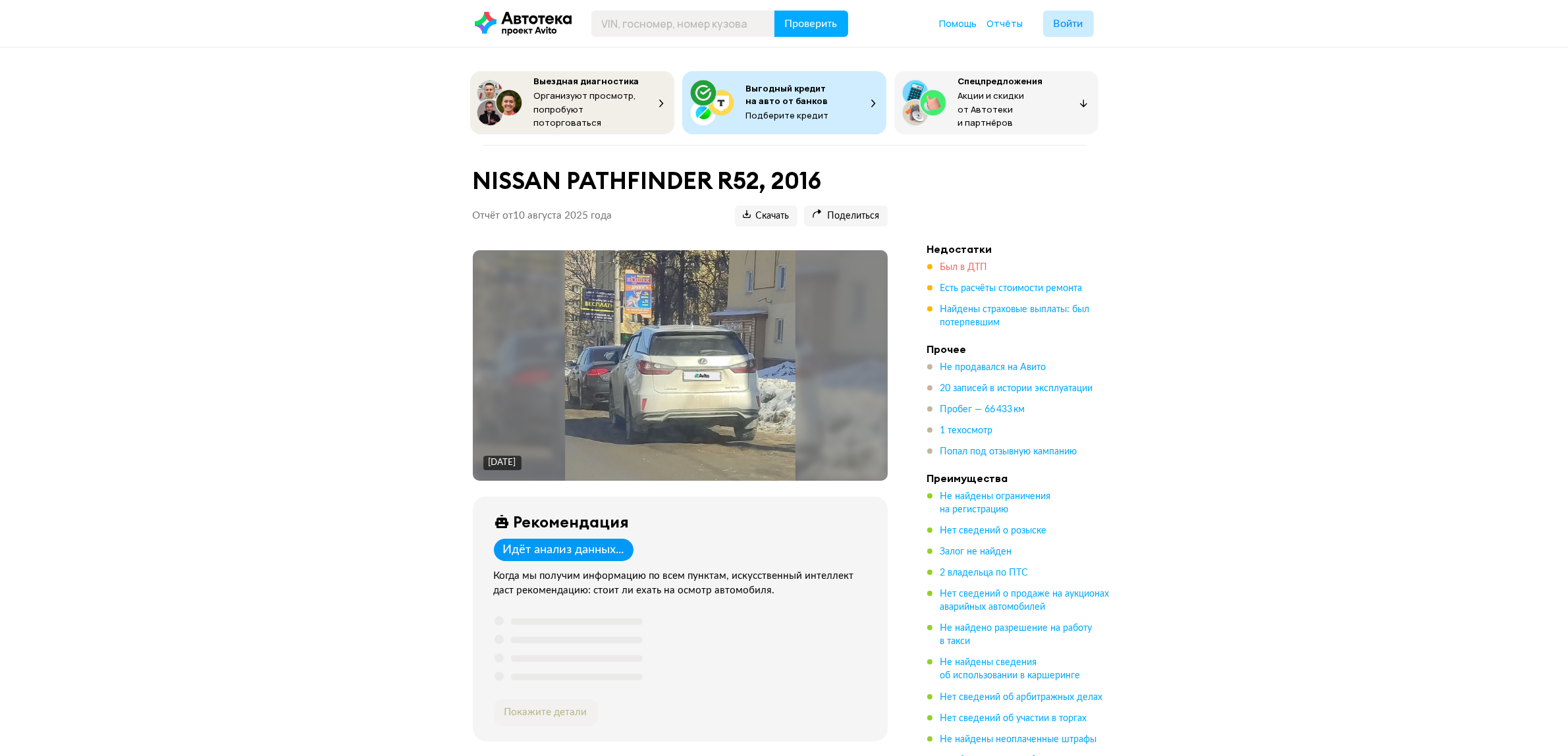
click at [976, 263] on span "Был в ДТП" at bounding box center [964, 267] width 47 height 9
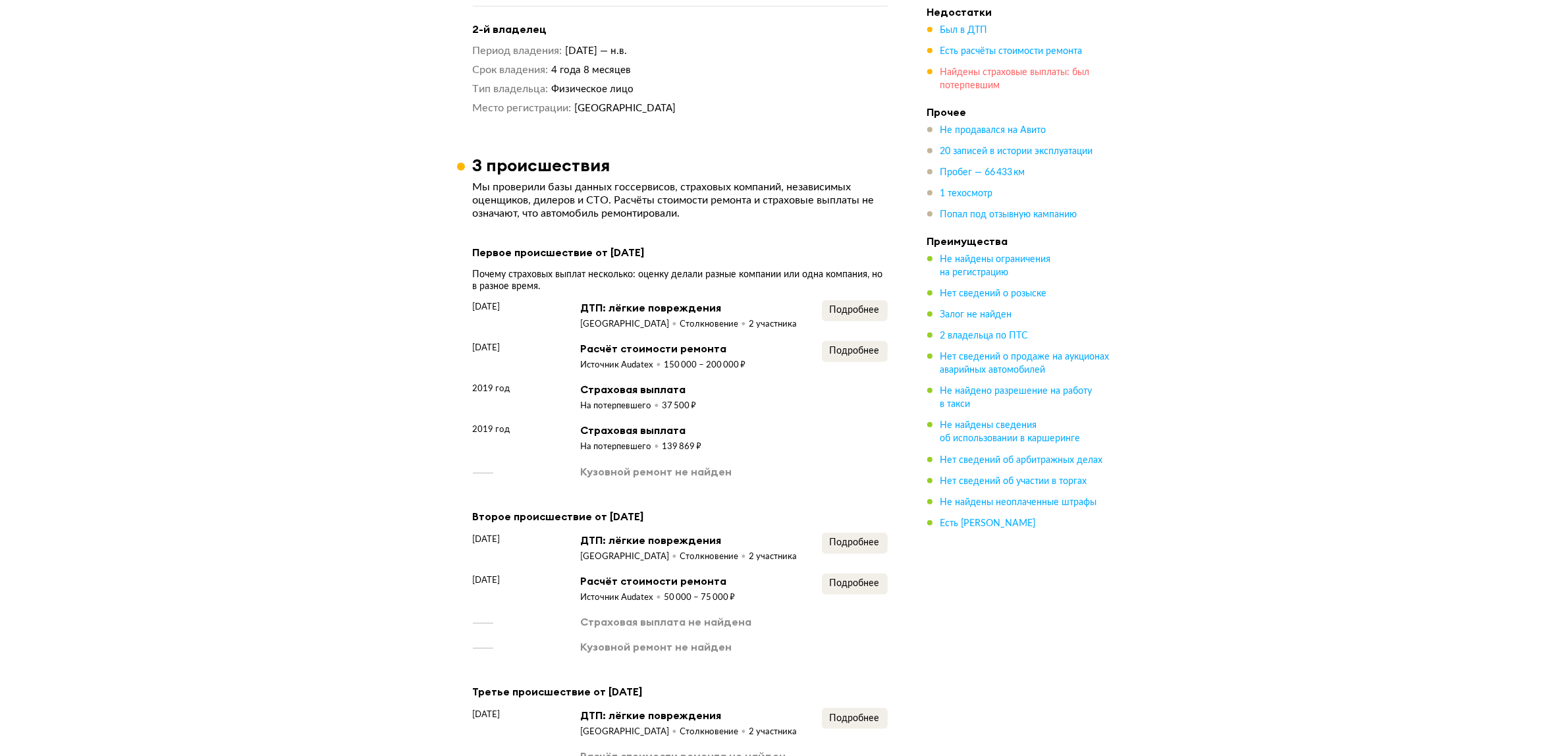
scroll to position [1587, 0]
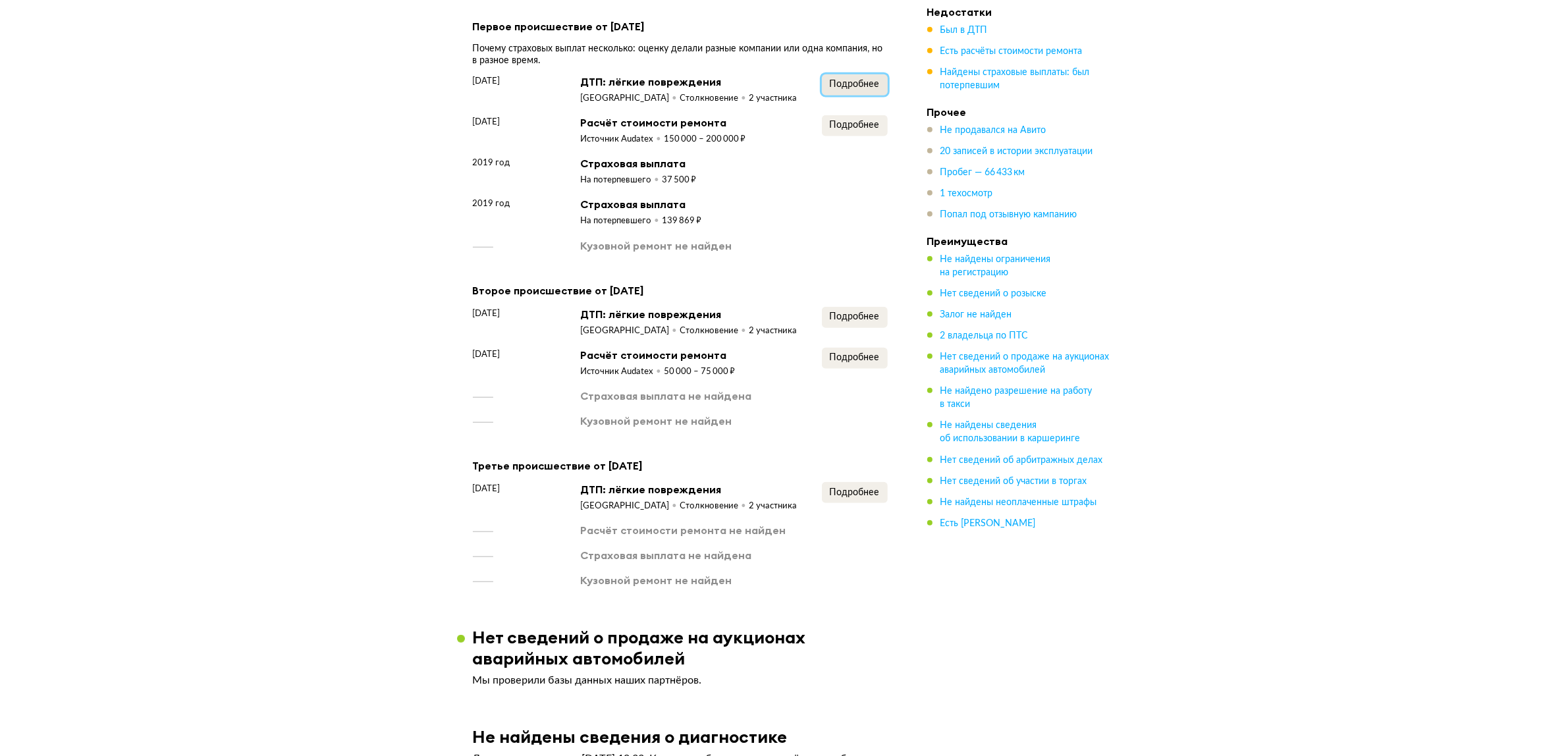
click at [849, 80] on span "Подробнее" at bounding box center [855, 84] width 50 height 9
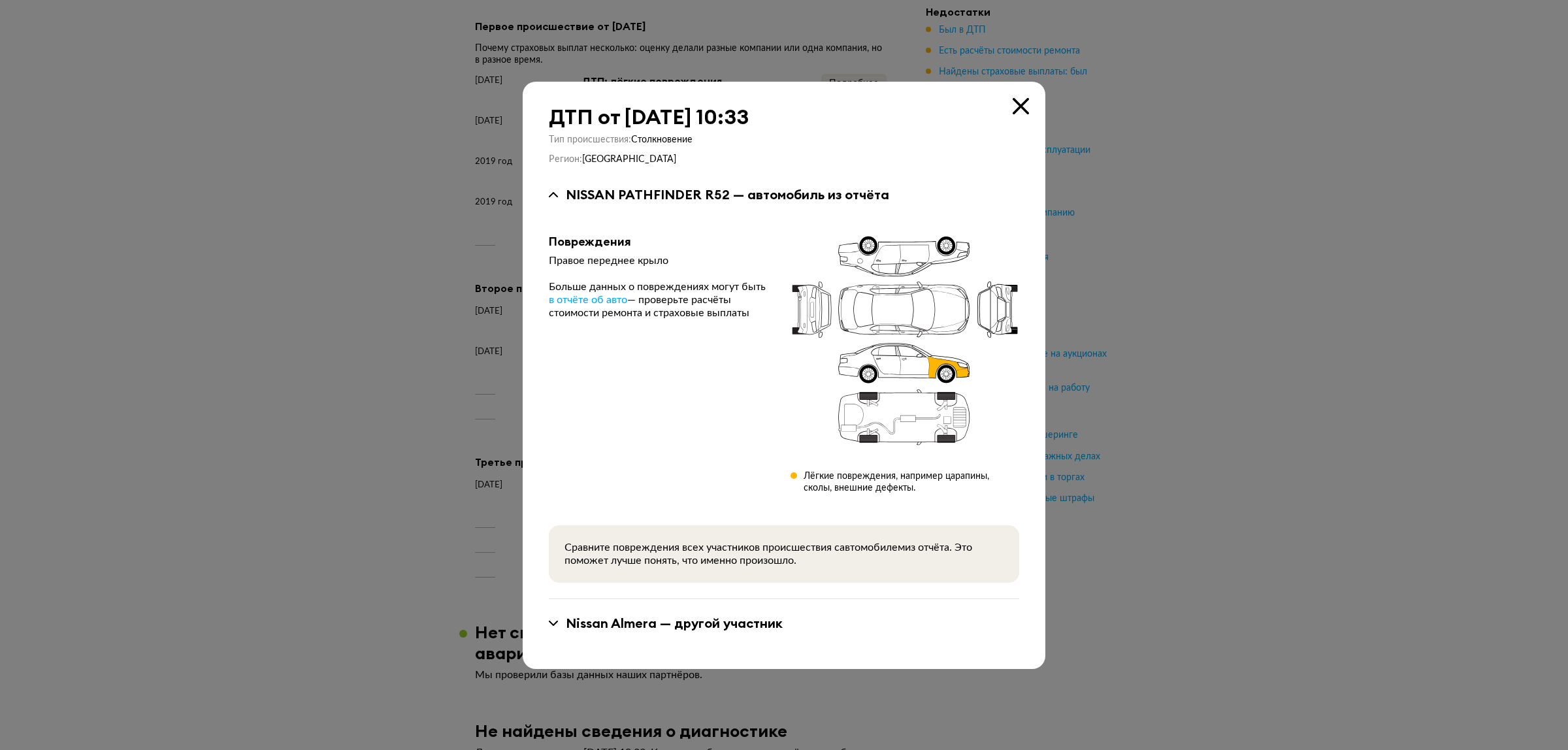
click at [346, 223] on div at bounding box center [784, 375] width 1568 height 750
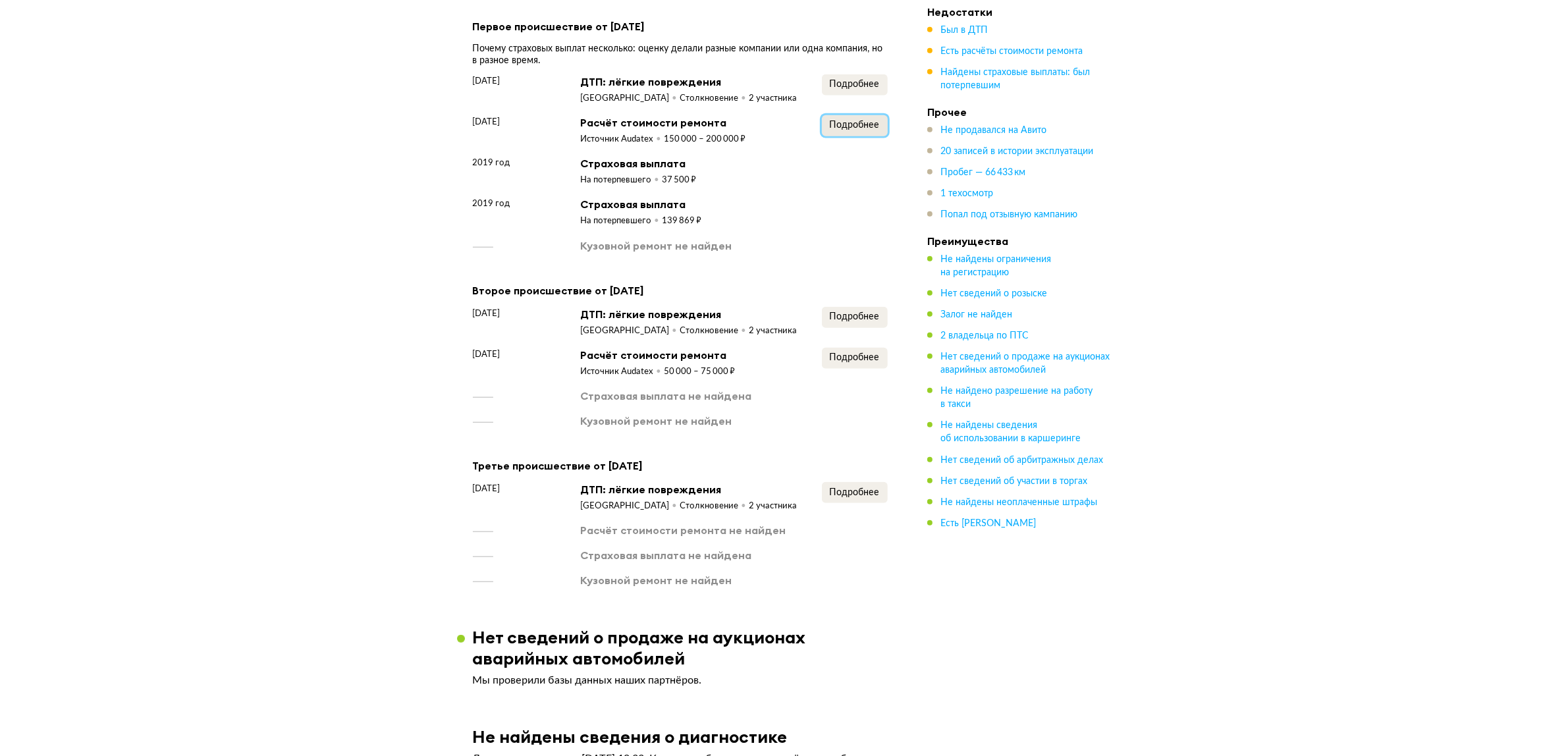
click at [832, 120] on span "Подробнее" at bounding box center [855, 125] width 50 height 9
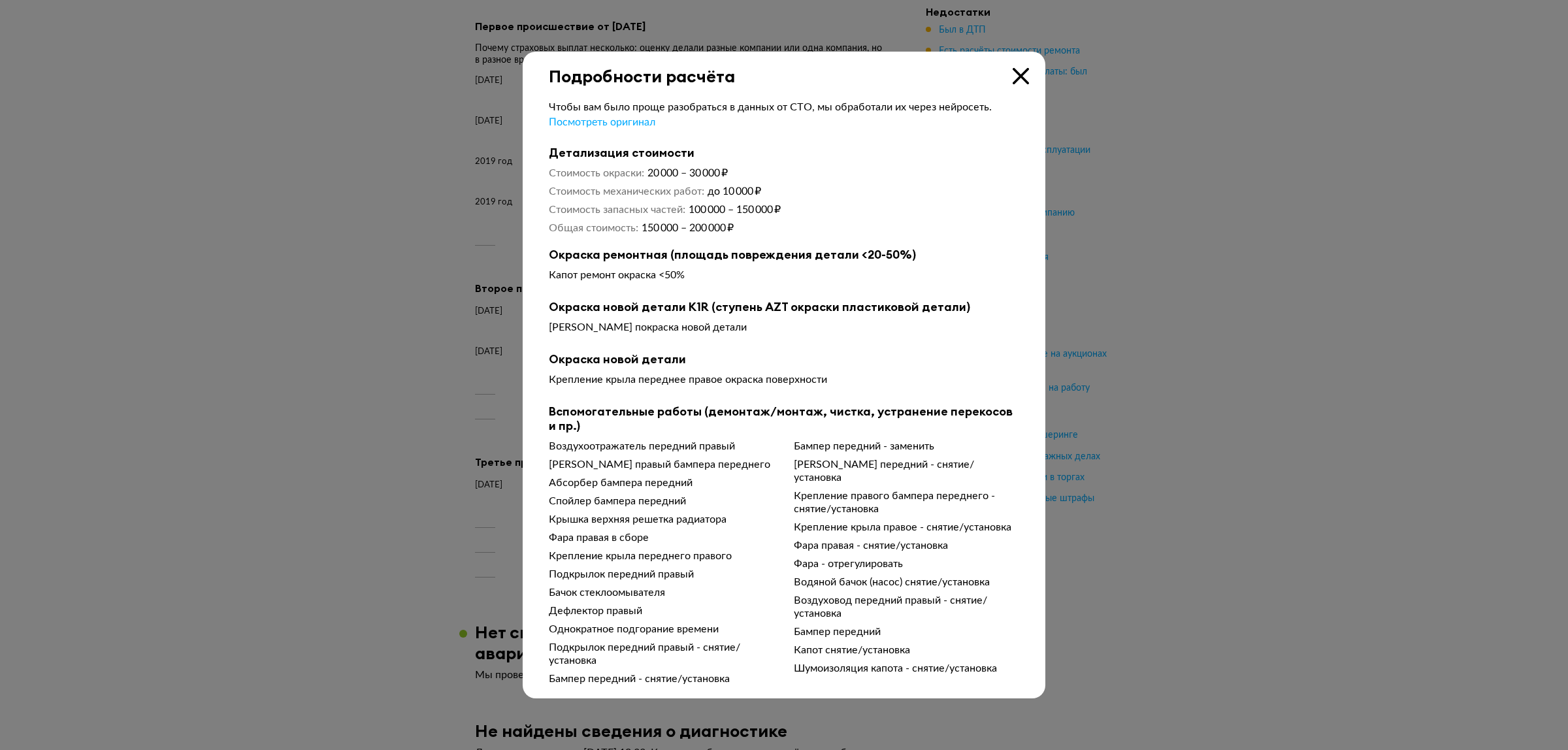
click at [466, 370] on div at bounding box center [784, 375] width 1568 height 750
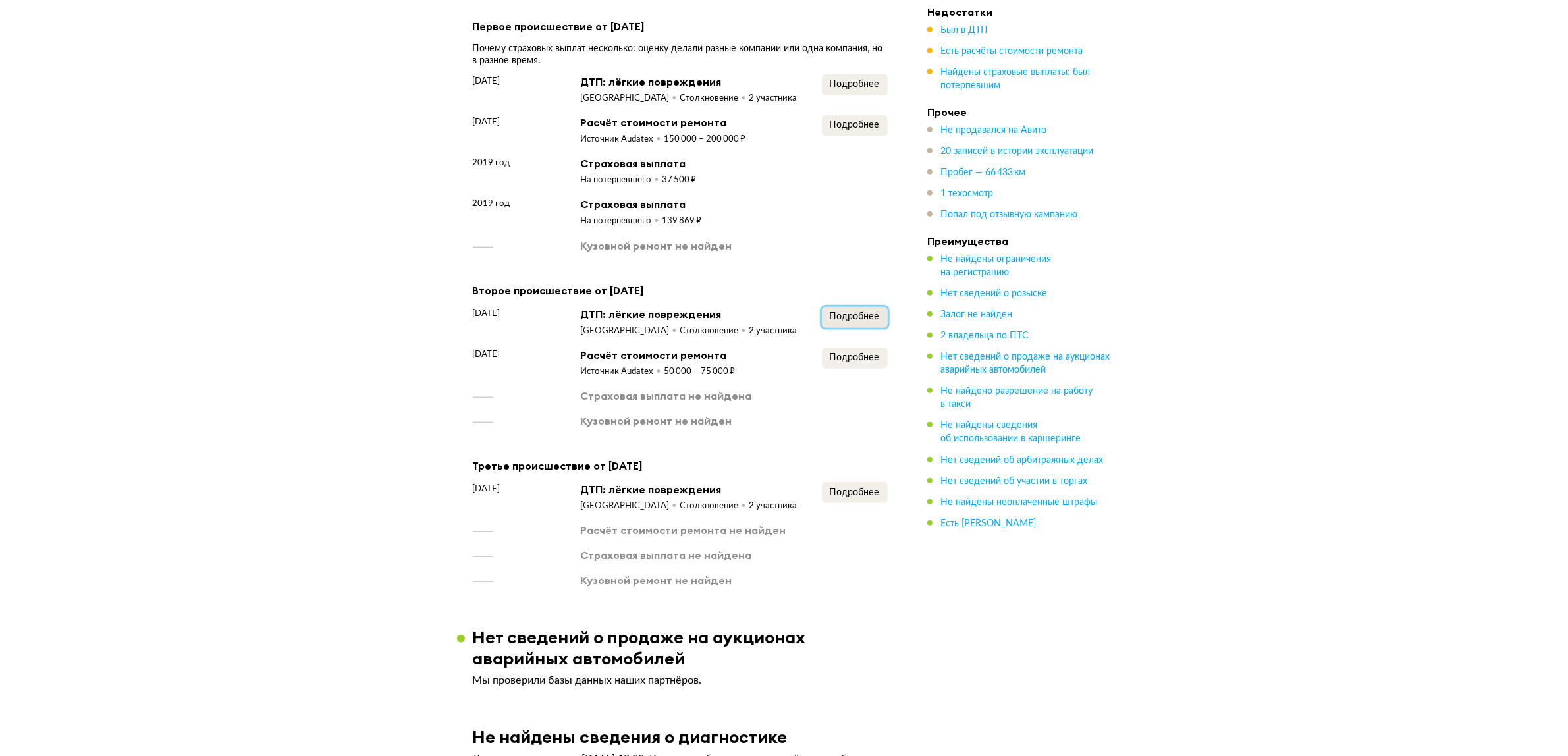
click at [854, 313] on span "Подробнее" at bounding box center [855, 317] width 50 height 9
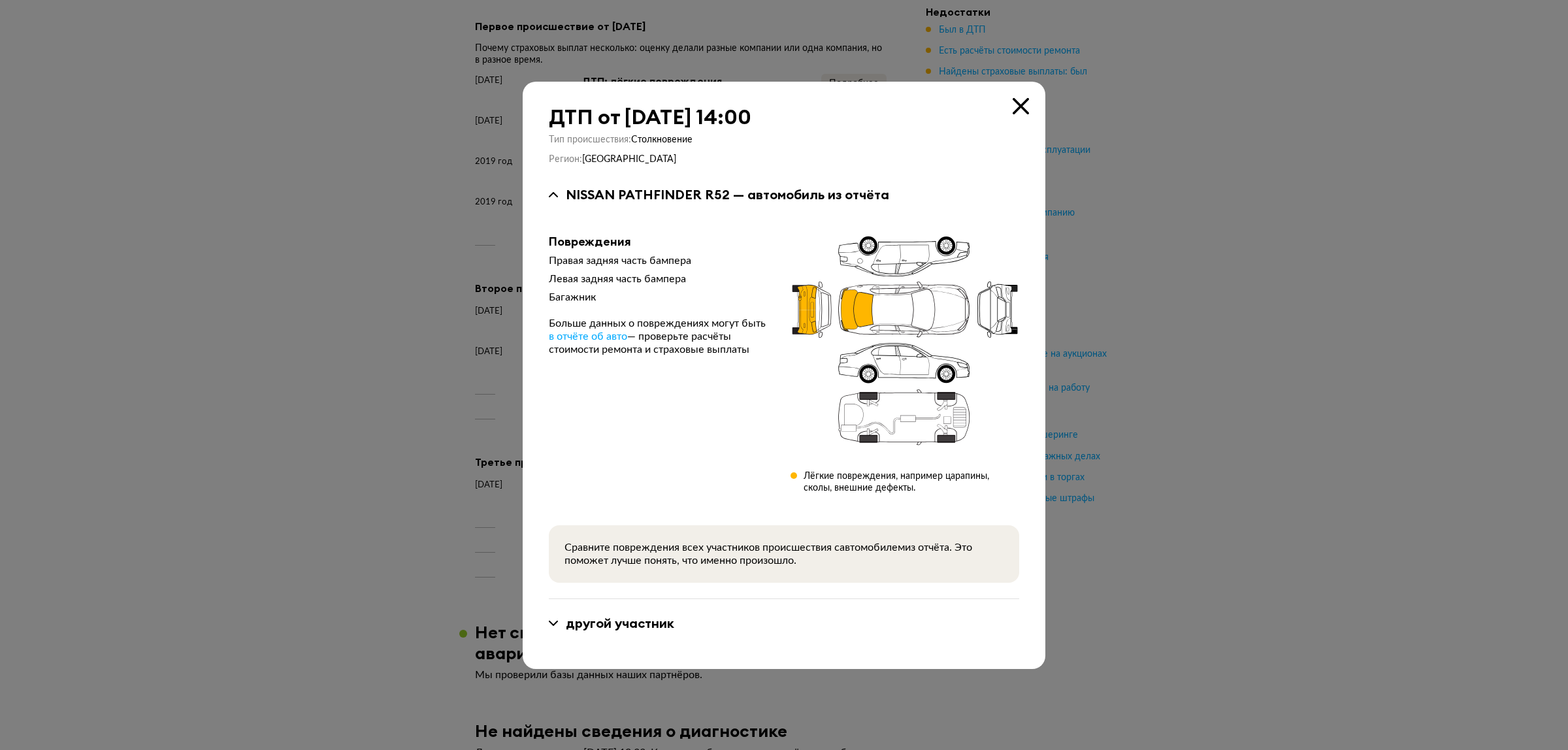
click at [455, 374] on div at bounding box center [784, 375] width 1568 height 750
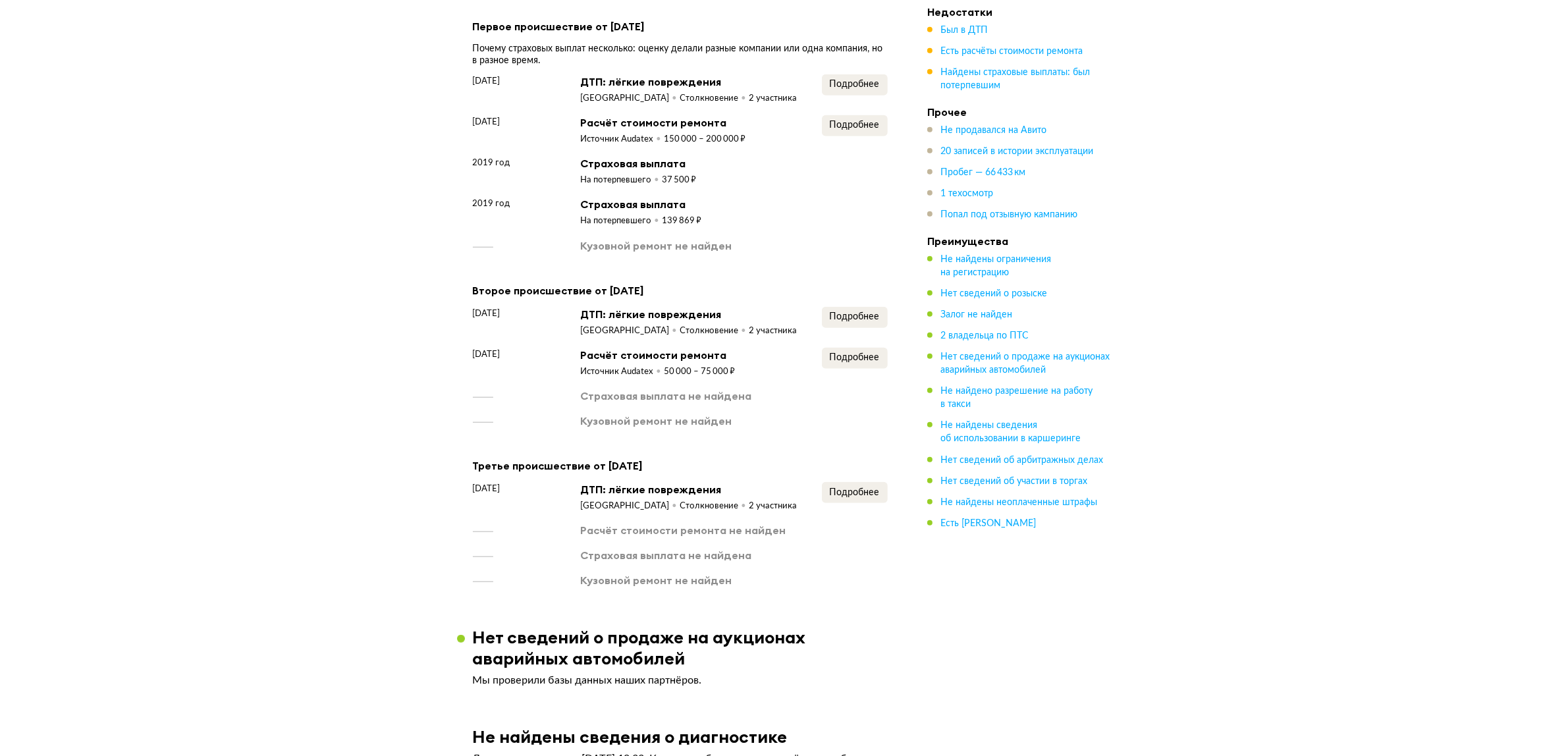
click at [866, 364] on div "Подробнее" at bounding box center [855, 363] width 66 height 30
click at [868, 357] on span "Подробнее" at bounding box center [855, 357] width 50 height 9
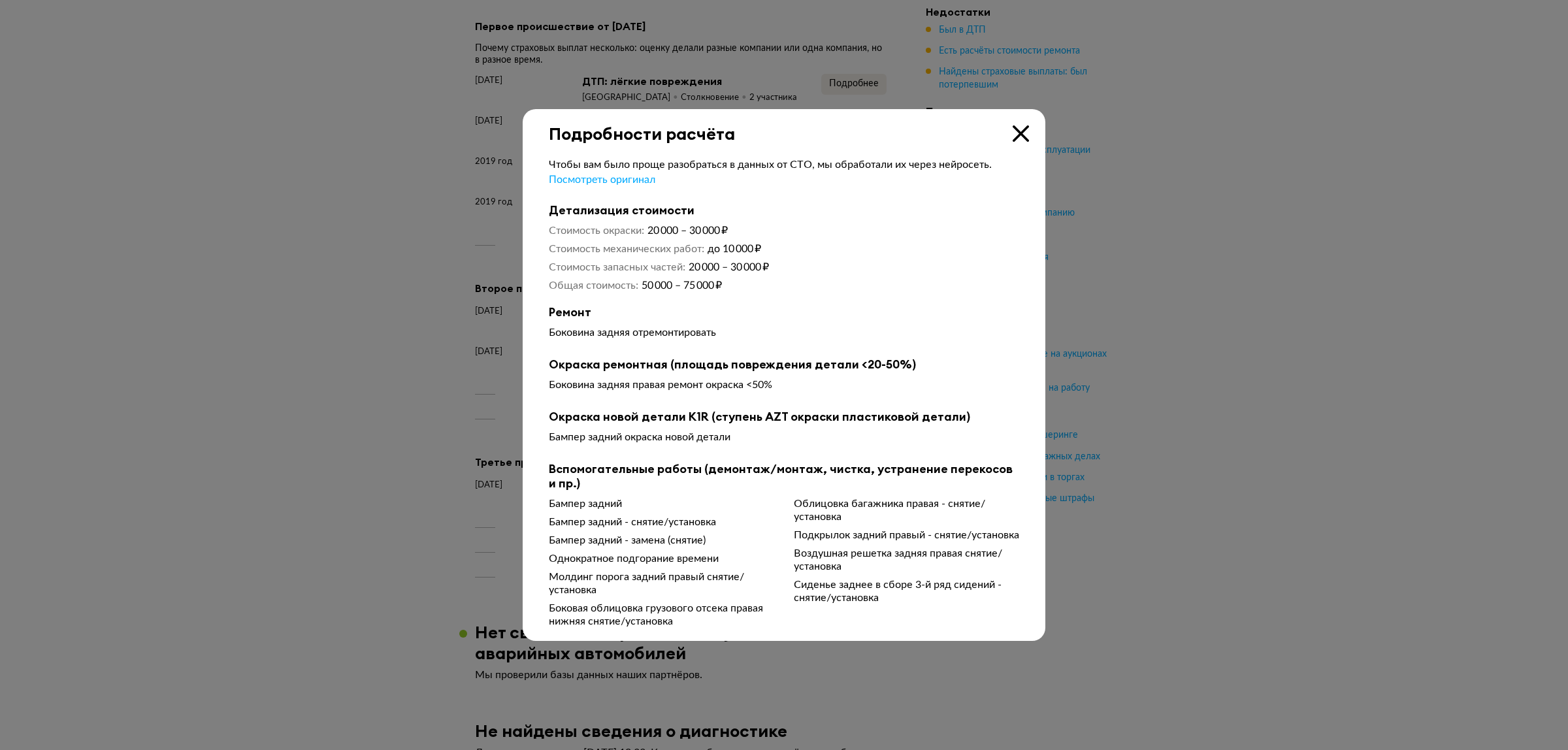
click at [475, 384] on div at bounding box center [784, 375] width 1568 height 750
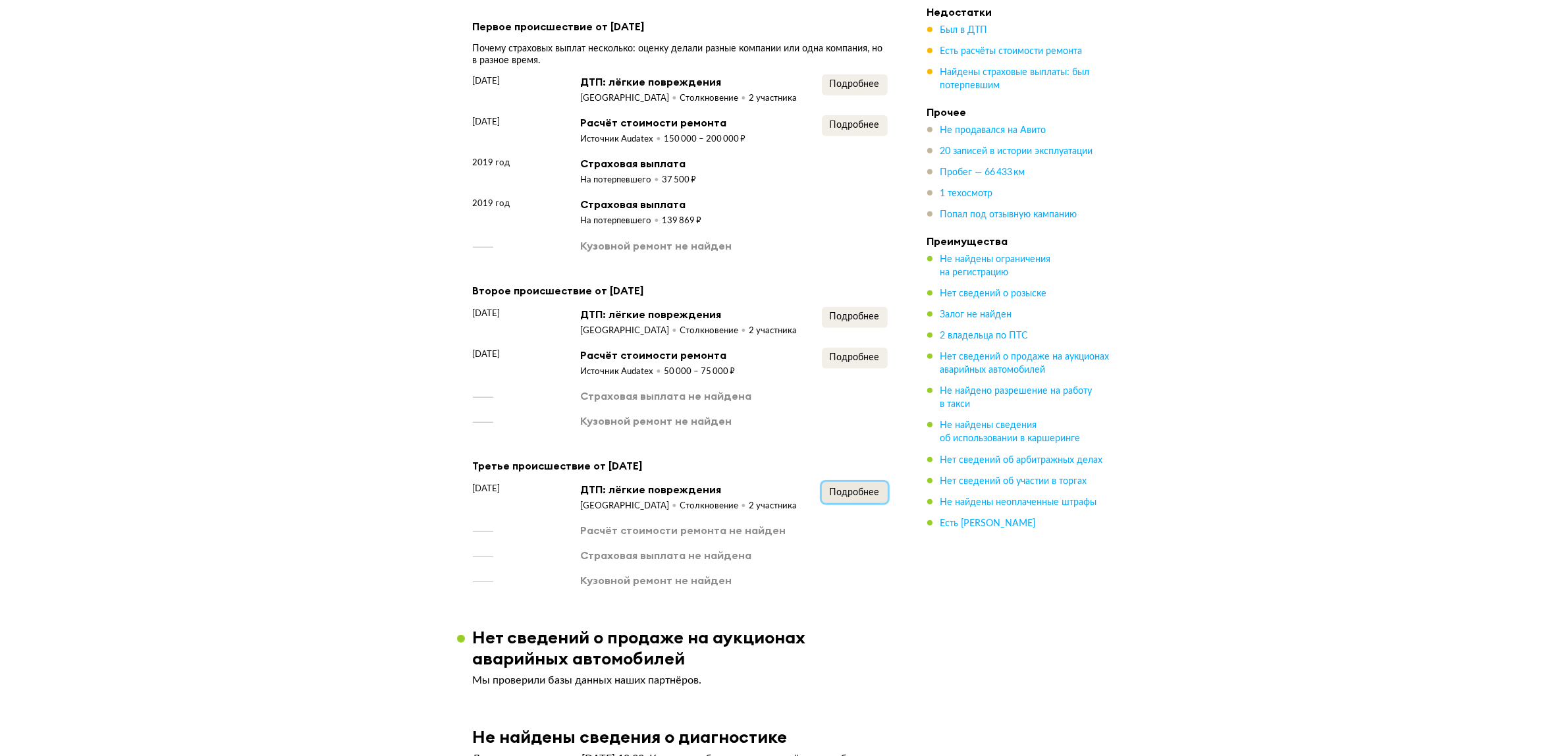
click at [868, 489] on span "Подробнее" at bounding box center [855, 493] width 50 height 9
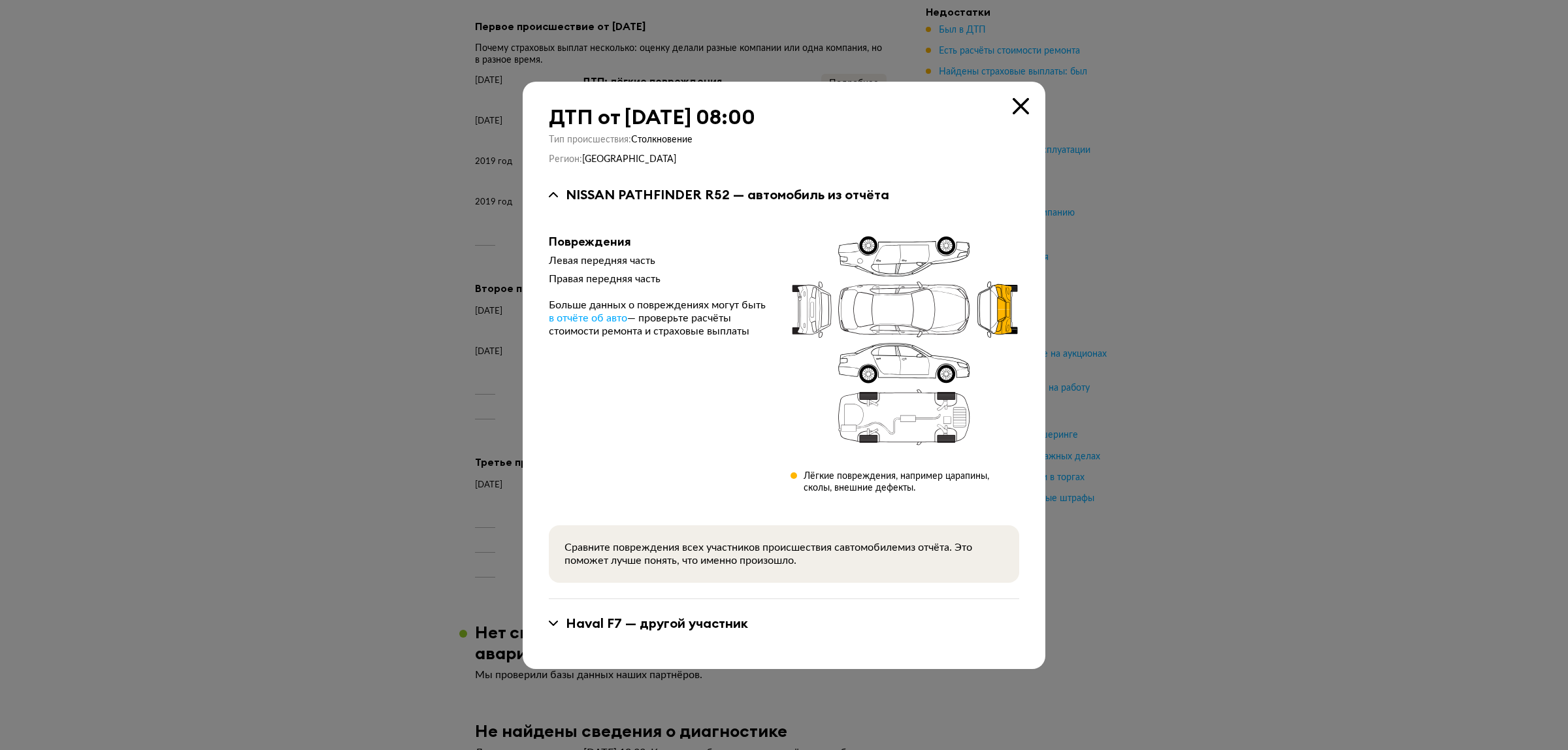
click at [452, 434] on div at bounding box center [784, 375] width 1568 height 750
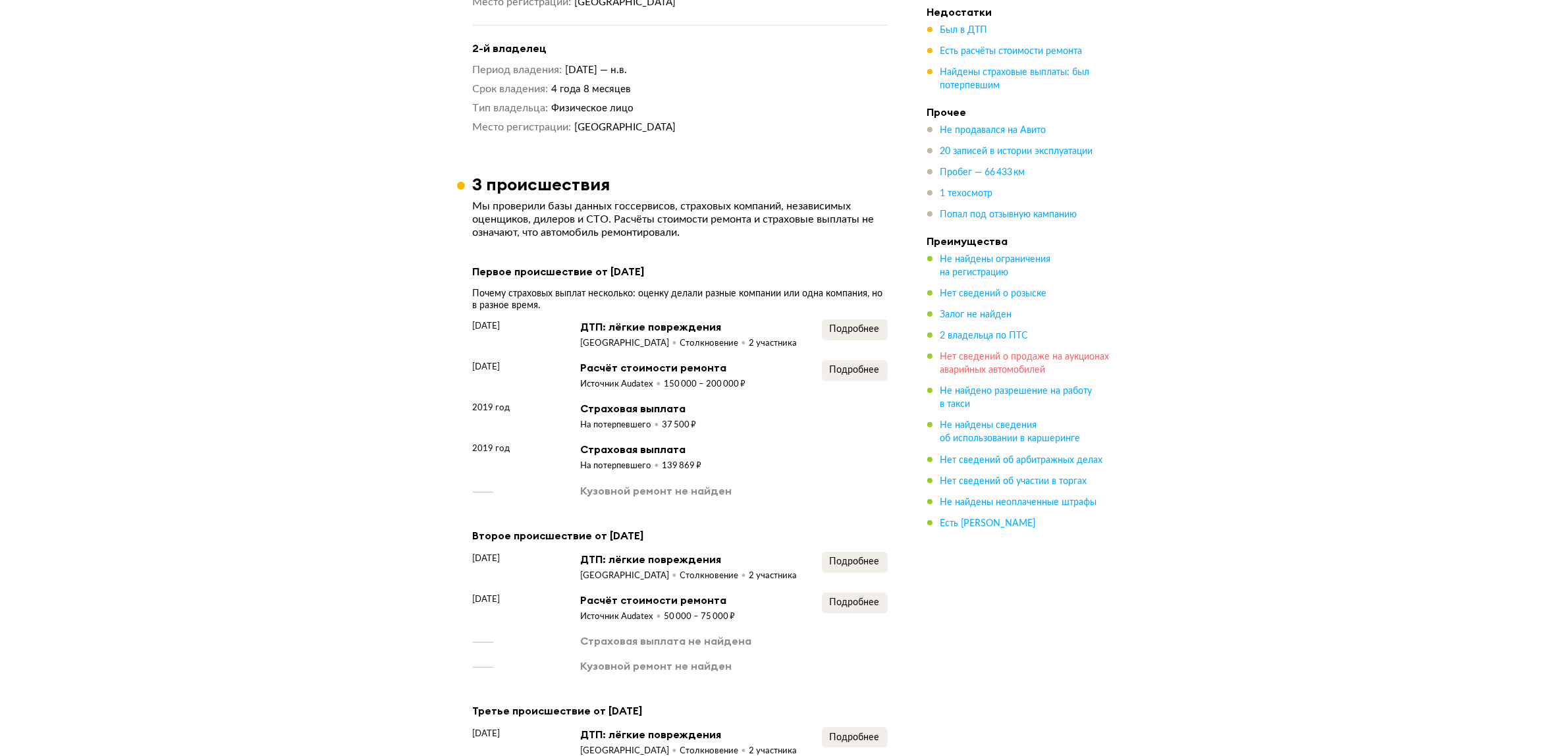
scroll to position [1340, 0]
